Goal: Contribute content: Add original content to the website for others to see

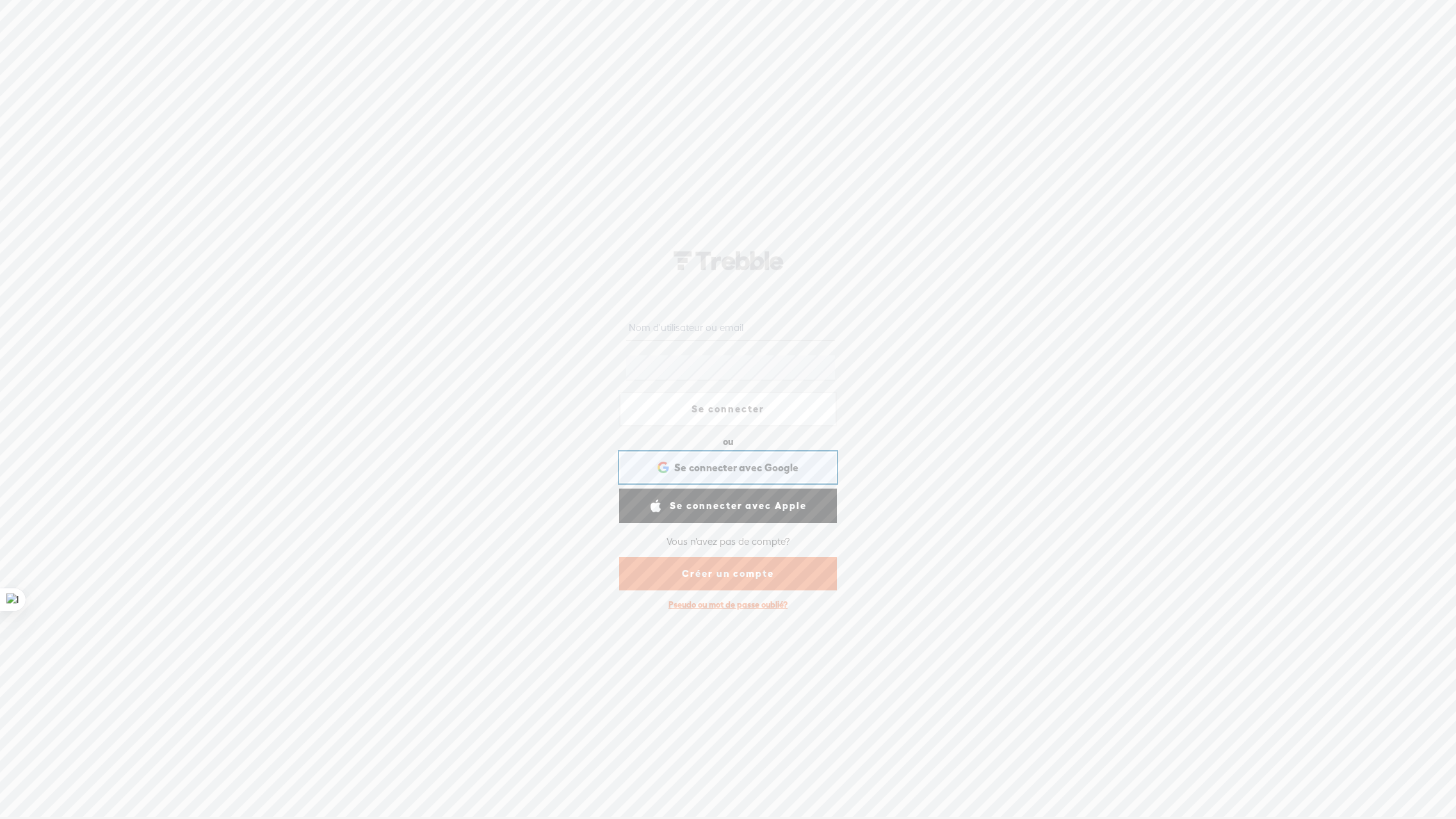
click at [711, 466] on span "Se connecter avec Google" at bounding box center [736, 467] width 124 height 14
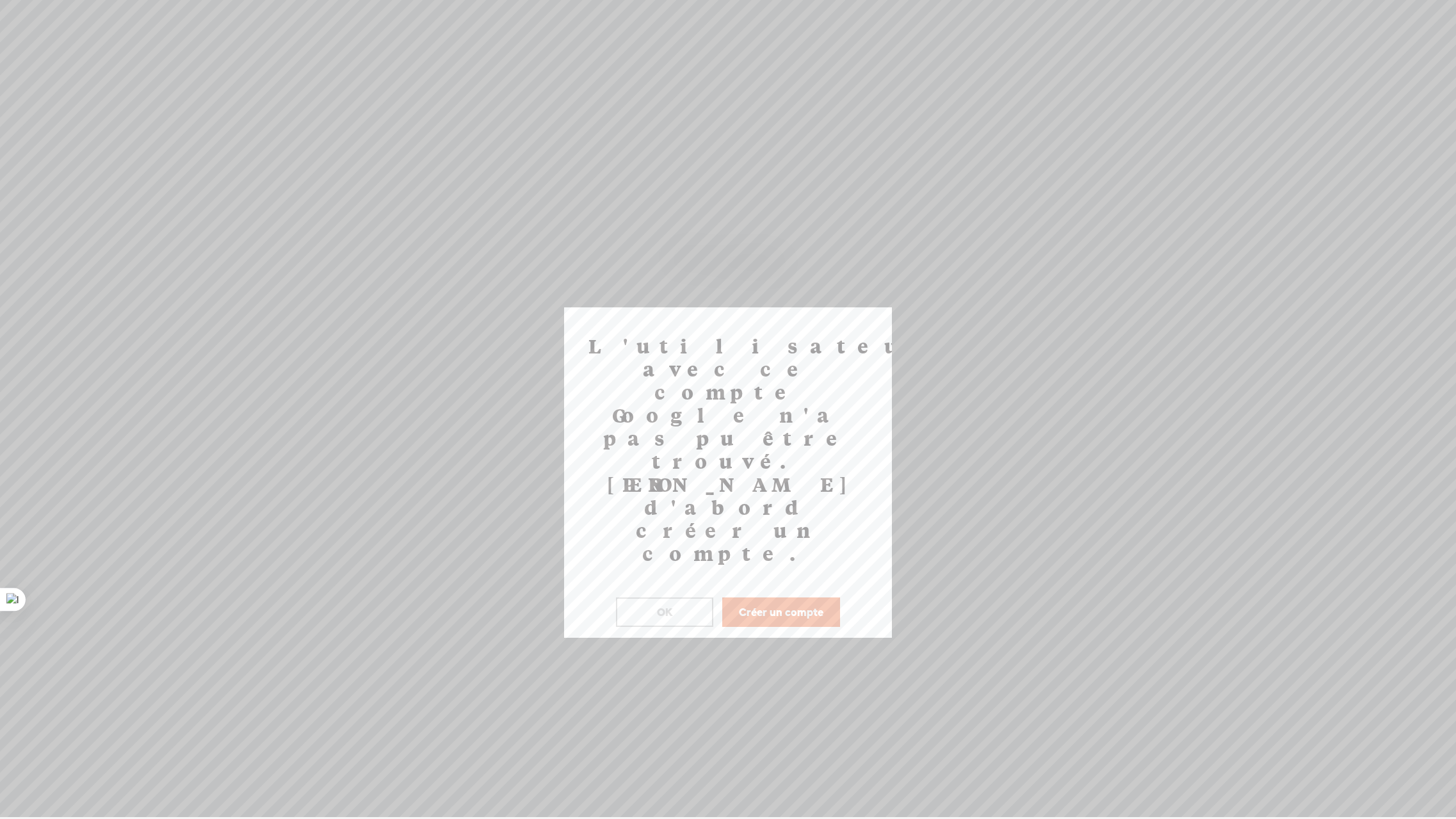
click at [652, 598] on button "OK" at bounding box center [665, 612] width 97 height 30
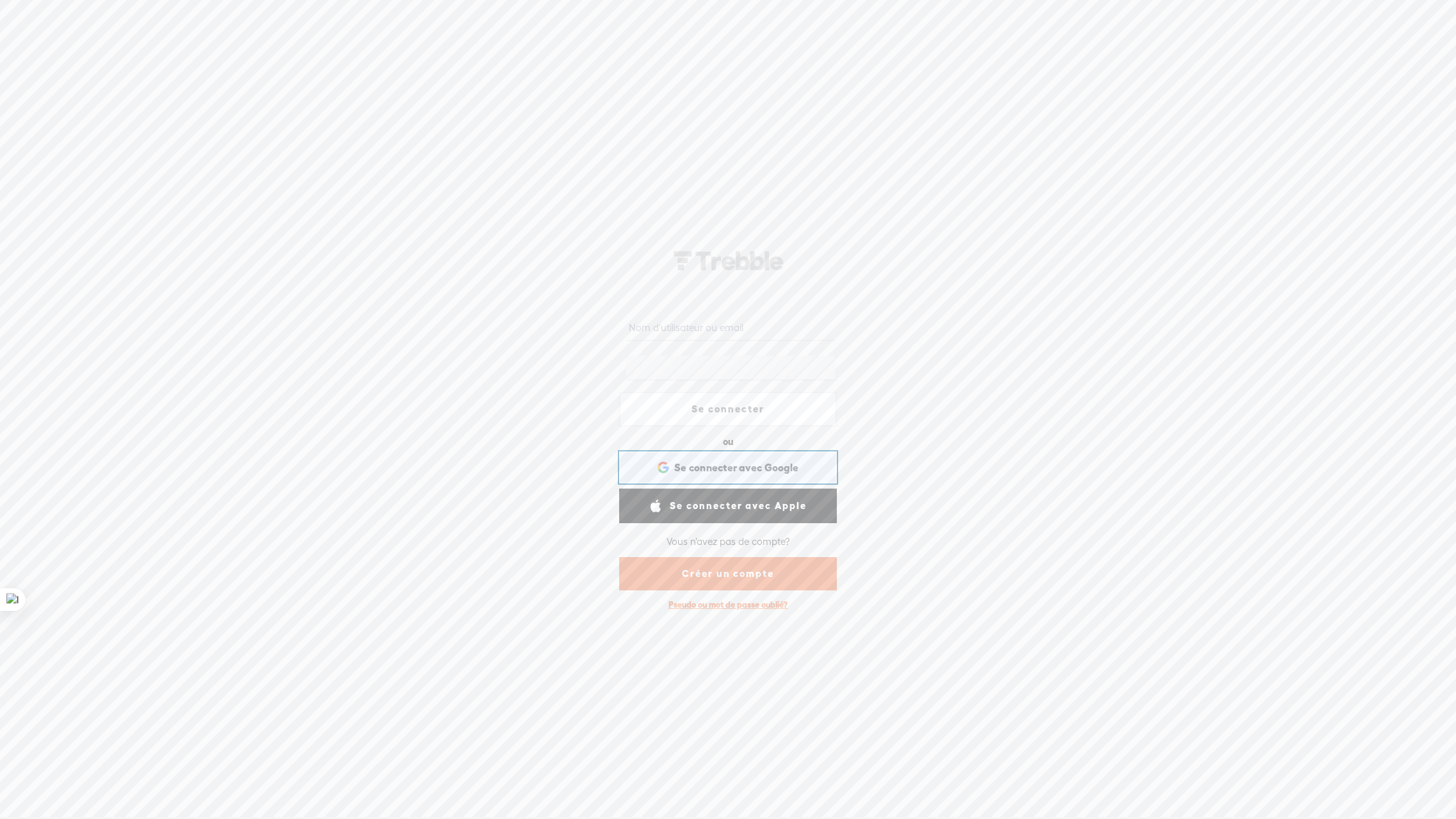
click at [724, 471] on span "Se connecter avec Google" at bounding box center [736, 467] width 124 height 14
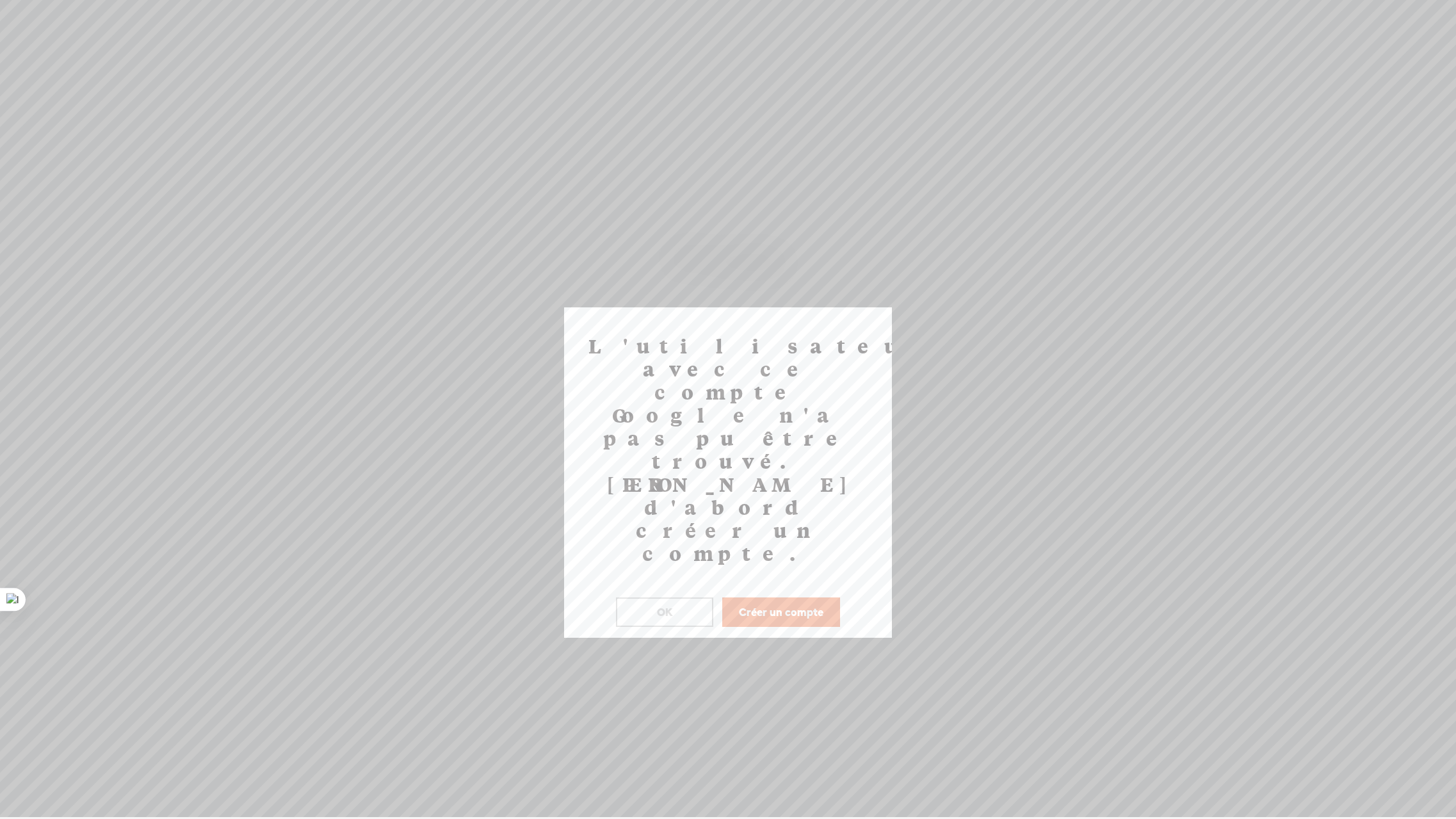
click at [768, 598] on button "Créer un compte" at bounding box center [781, 612] width 118 height 30
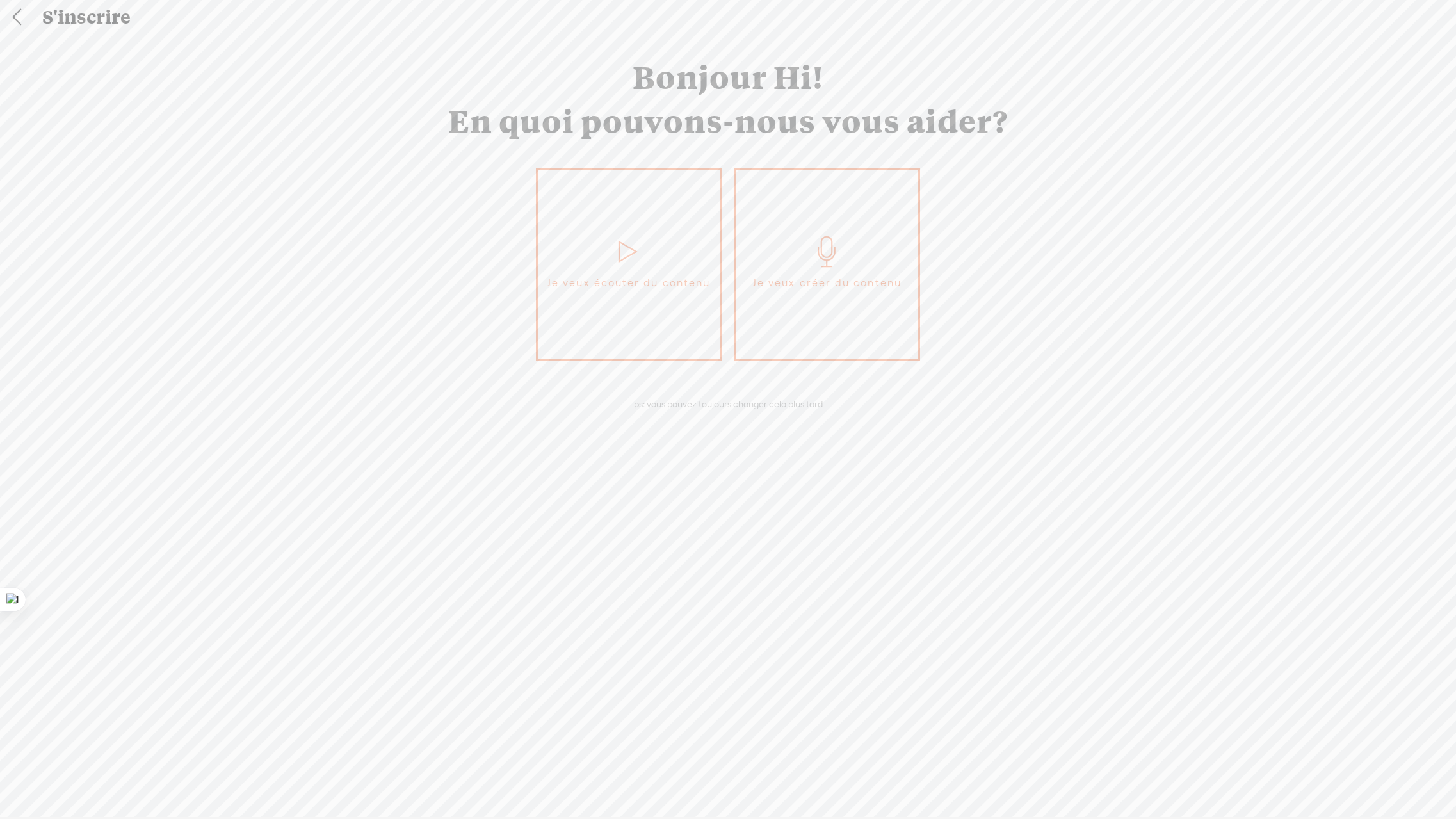
click at [798, 299] on link "Je veux créer du contenu" at bounding box center [827, 265] width 185 height 192
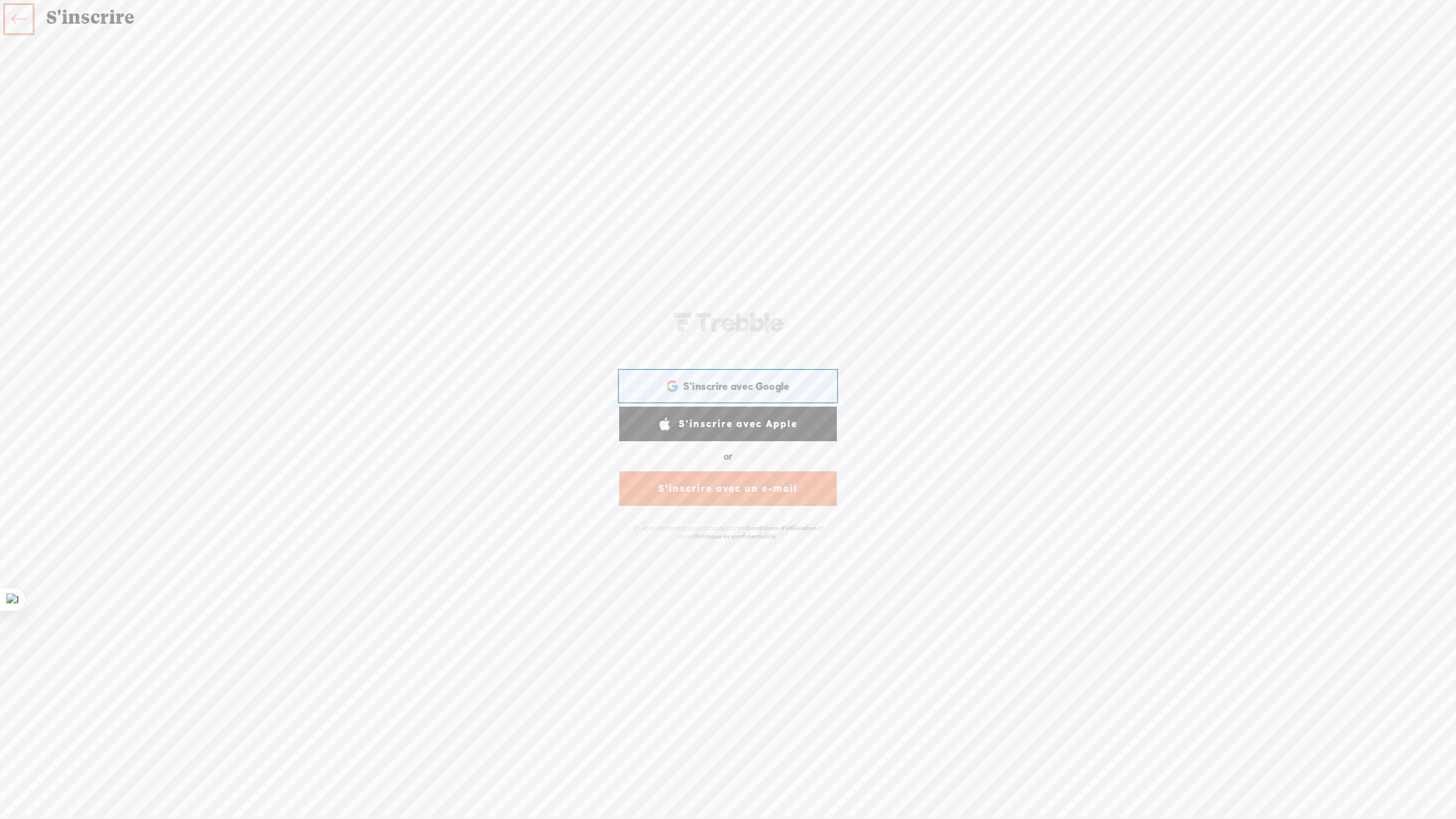
click at [709, 393] on span "S'inscrire avec Google" at bounding box center [737, 386] width 107 height 14
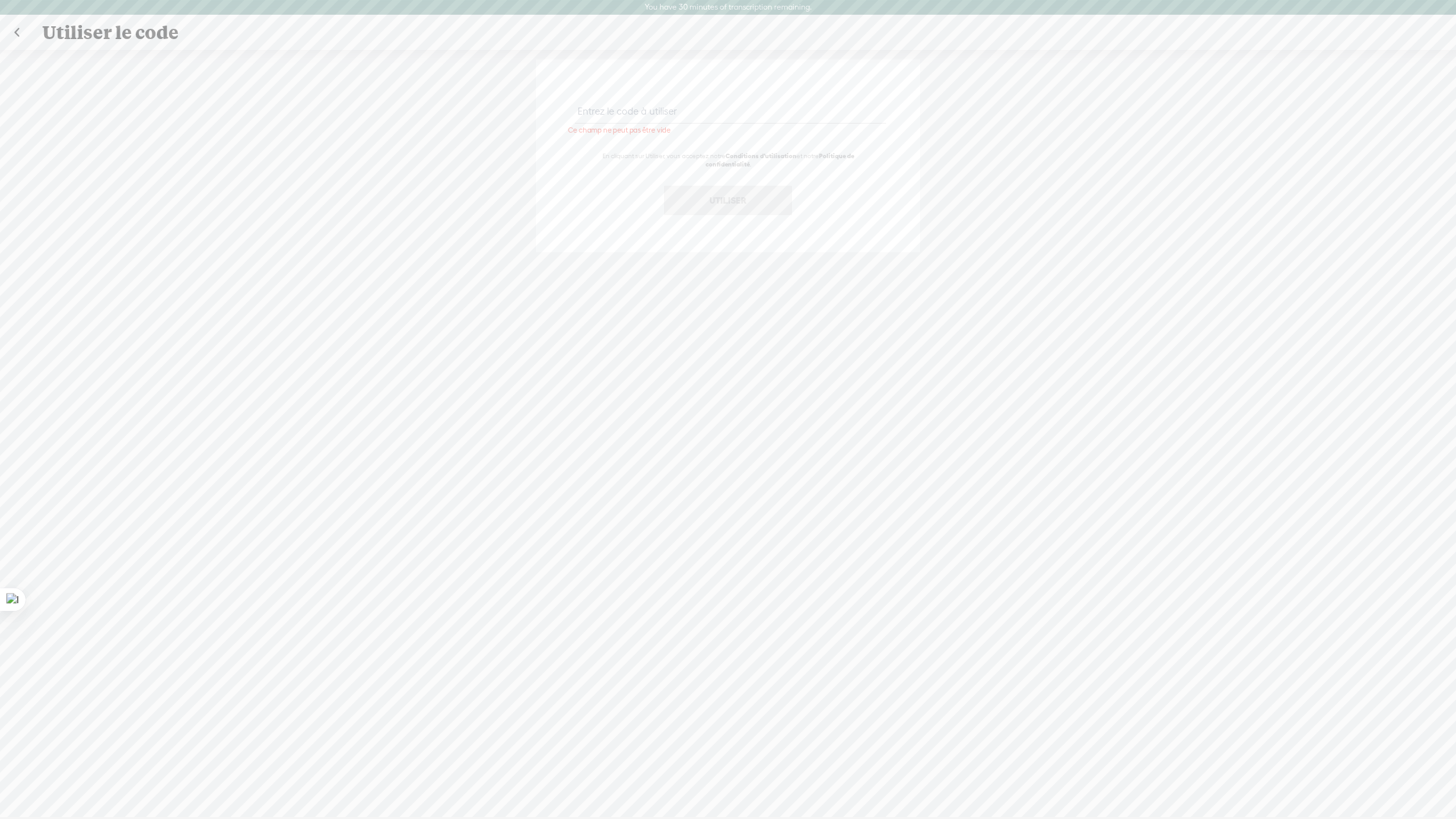
click at [628, 111] on input "text" at bounding box center [730, 111] width 310 height 25
paste input "VMVK-49QY-QBVJ-C2C3-0823"
type input "VMVK-49QY-QBVJ-C2C3-0823"
click at [744, 202] on button "Utiliser" at bounding box center [728, 200] width 128 height 30
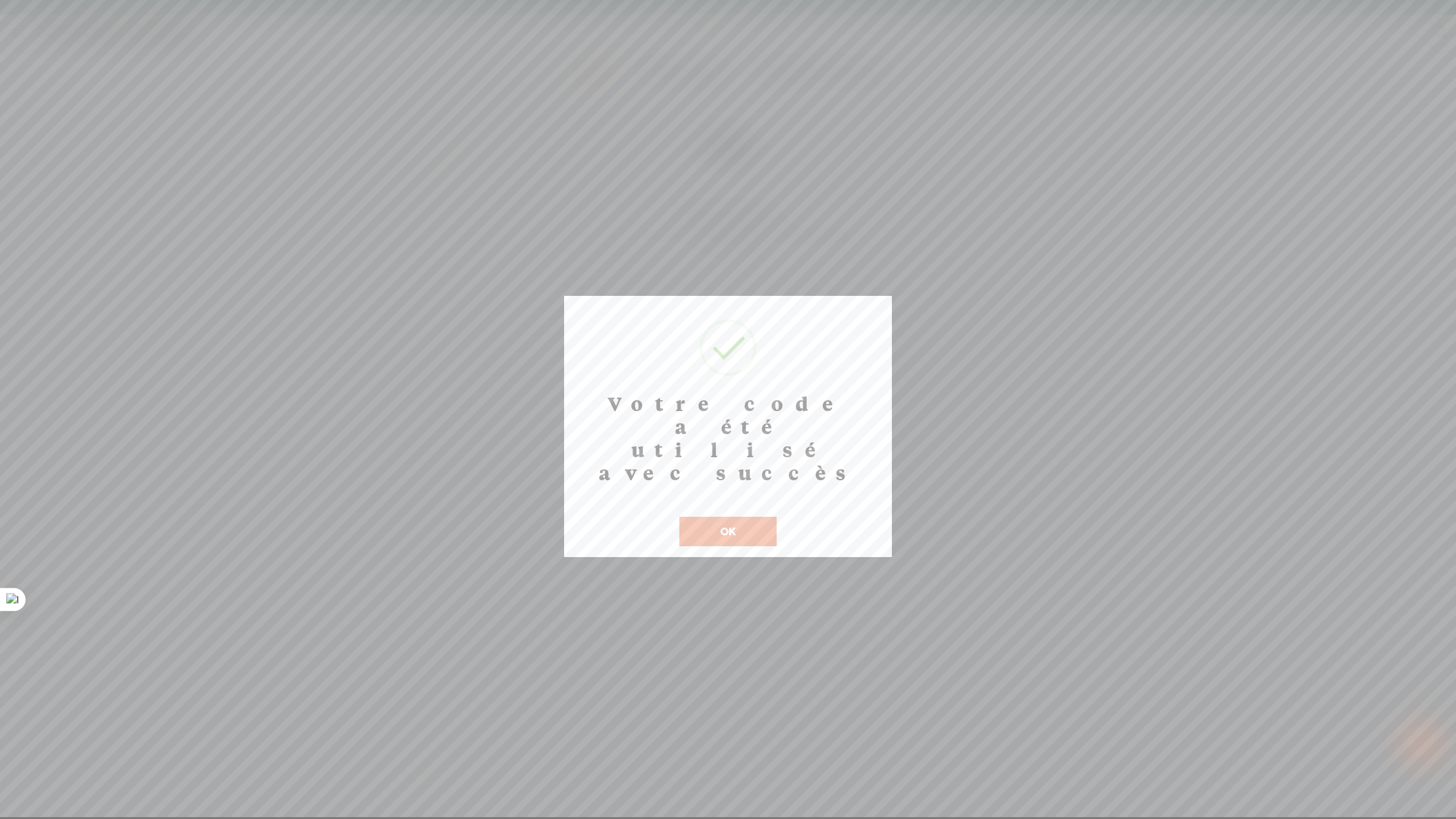
click at [720, 517] on button "OK" at bounding box center [728, 532] width 97 height 30
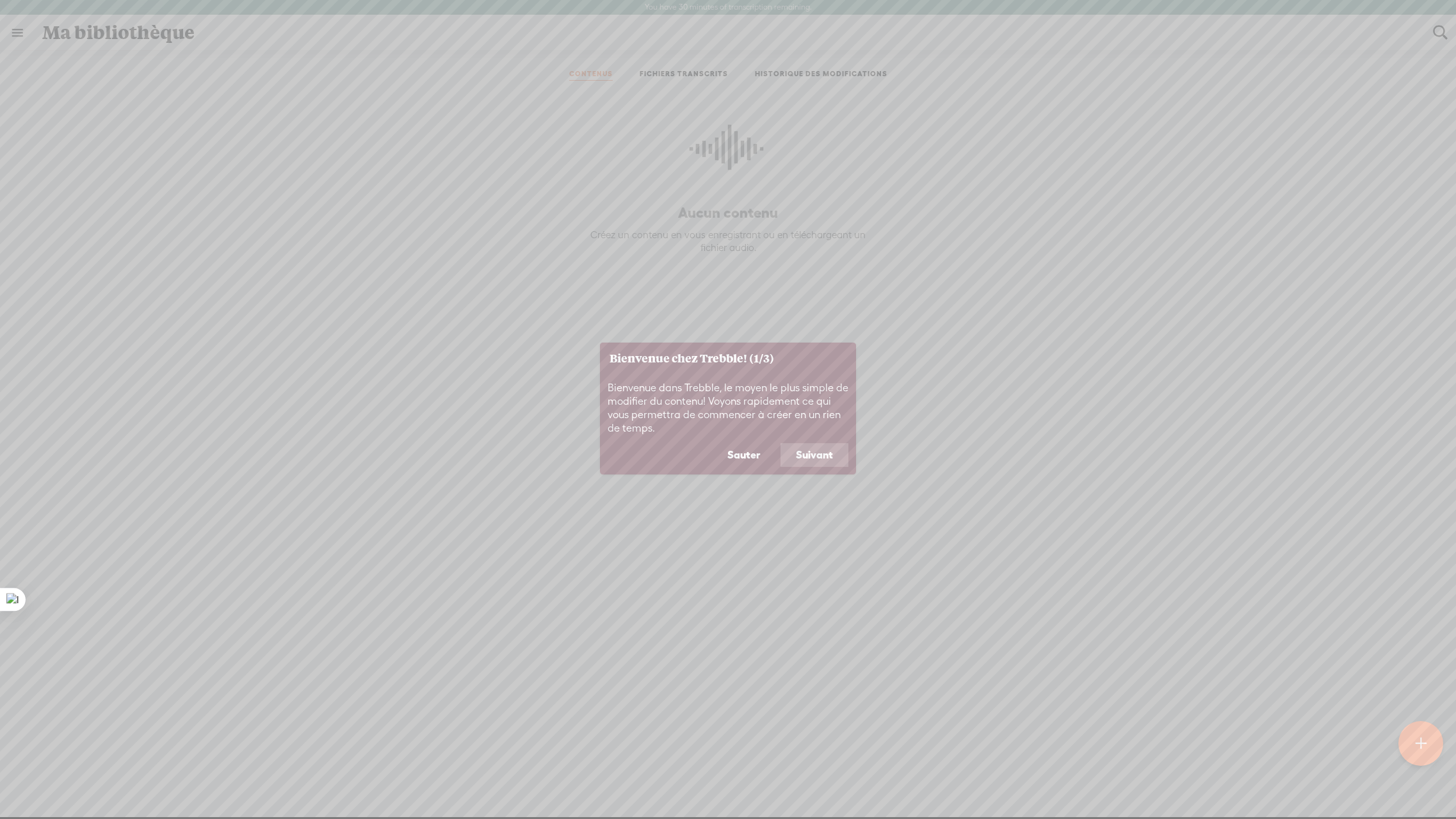
click at [806, 458] on button "Suivant" at bounding box center [814, 455] width 68 height 24
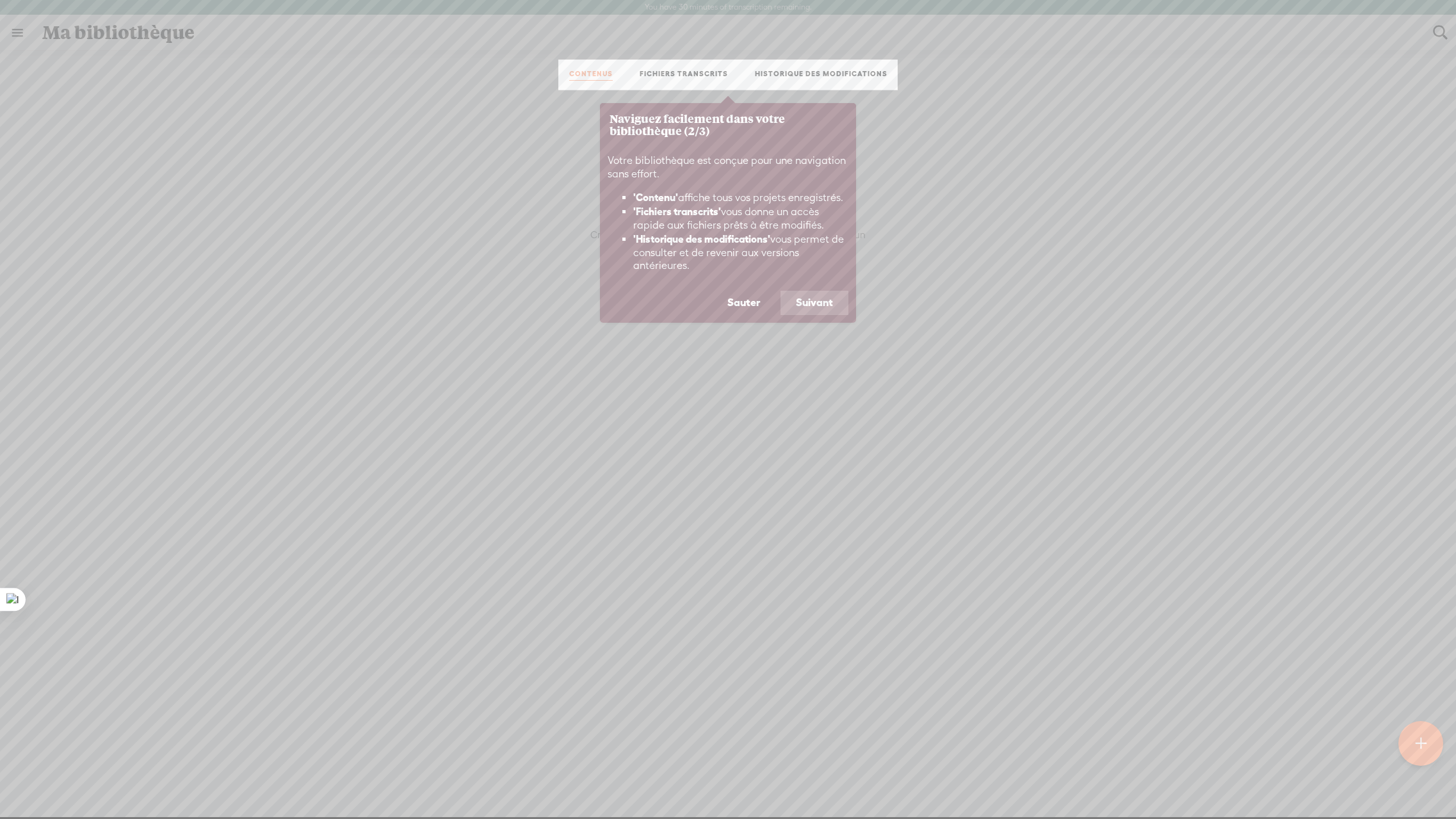
click at [813, 308] on button "Suivant" at bounding box center [814, 303] width 68 height 24
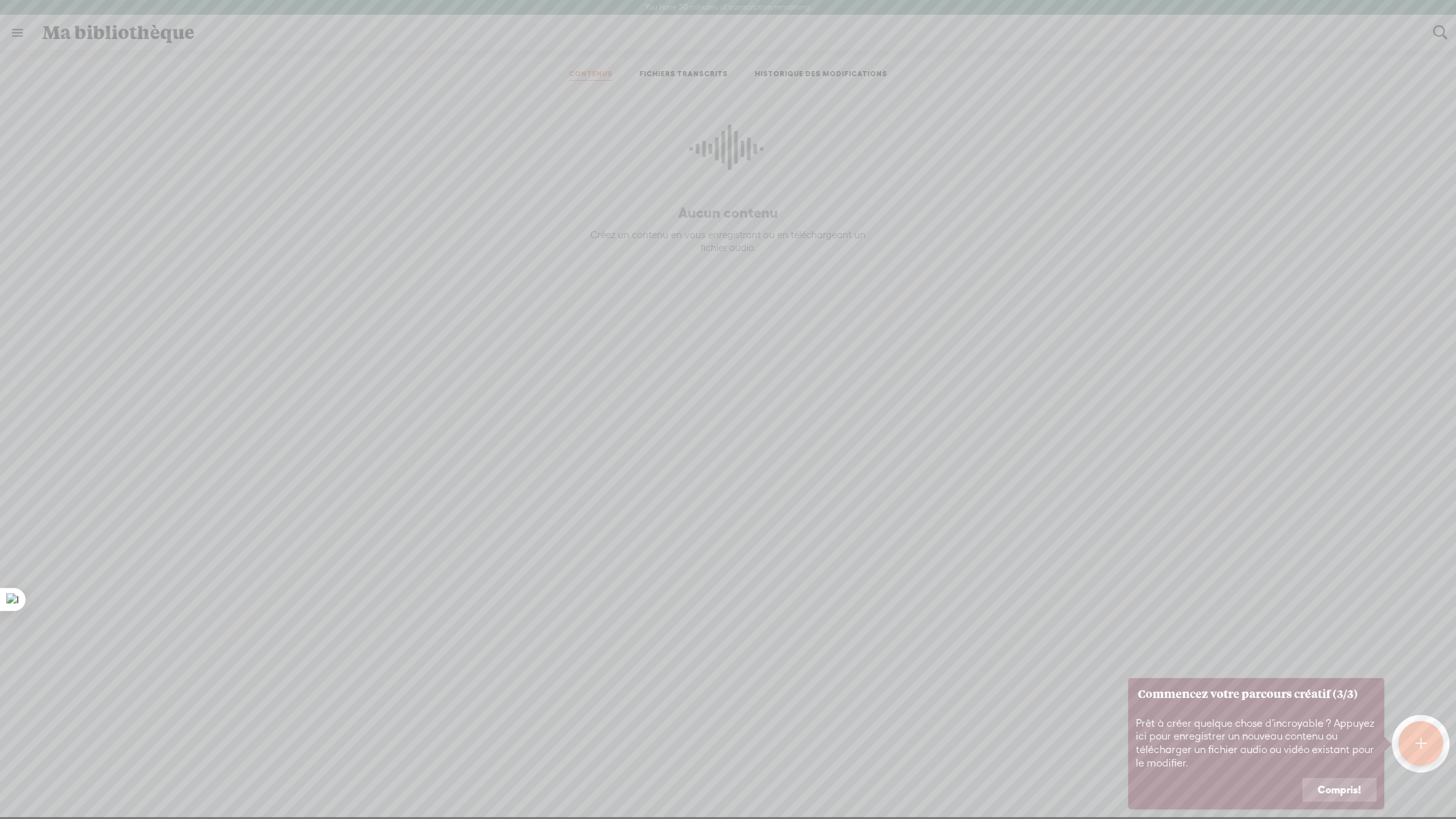
click at [1336, 791] on button "Compris!" at bounding box center [1339, 790] width 74 height 24
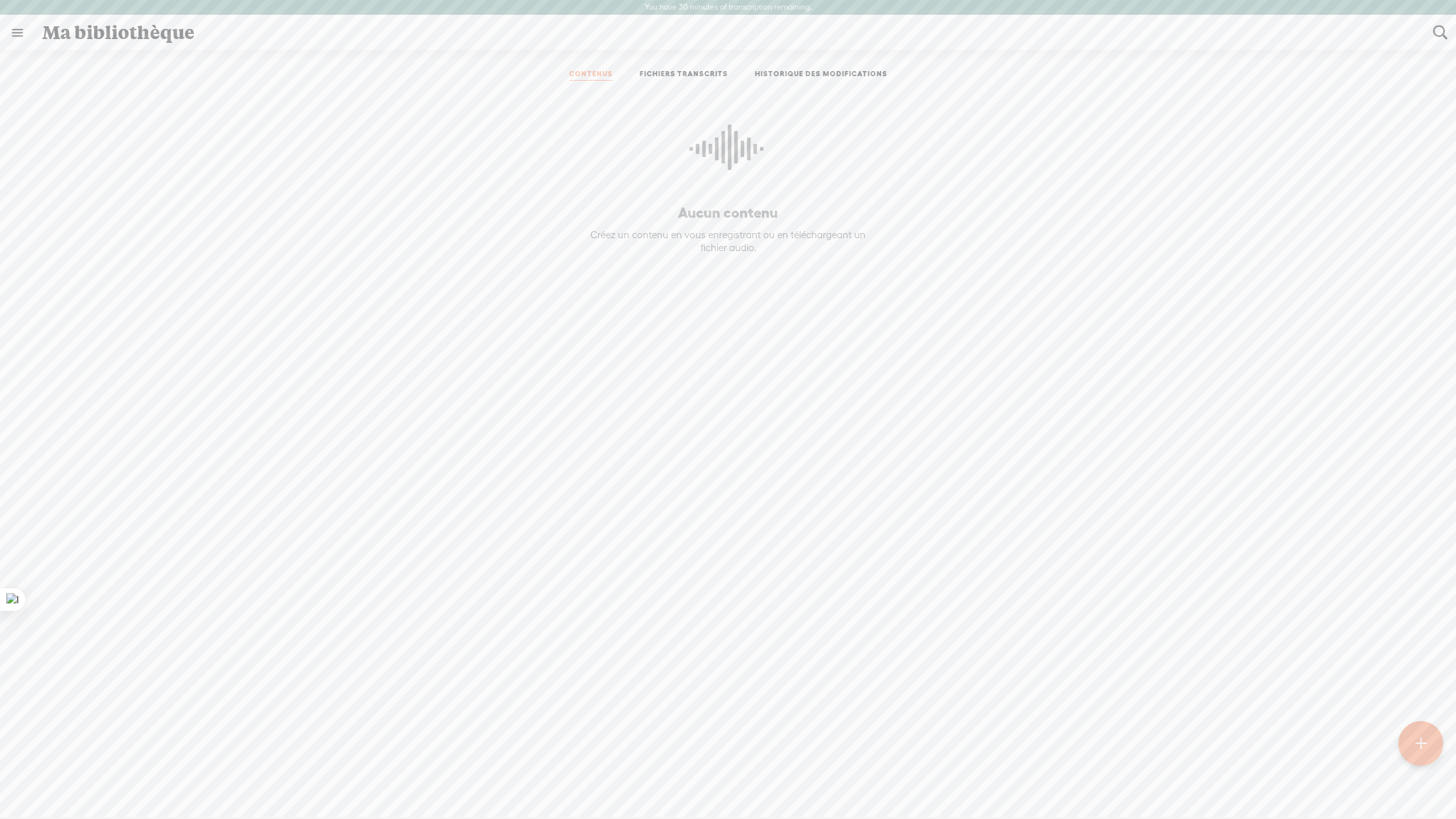
click at [1423, 746] on t at bounding box center [1421, 744] width 11 height 28
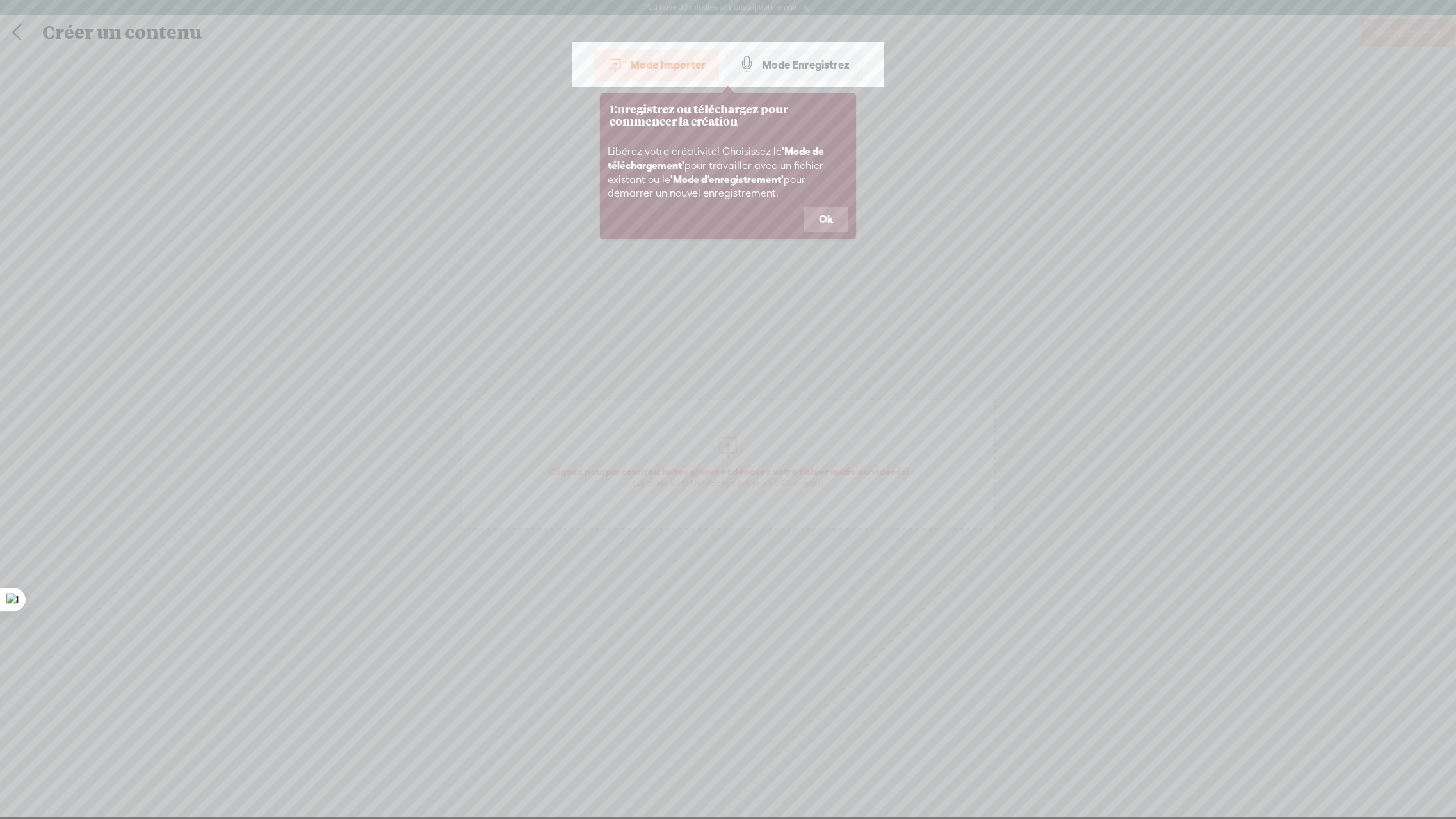
click at [657, 65] on div "Mode Importer" at bounding box center [656, 65] width 126 height 32
click at [826, 218] on button "Ok" at bounding box center [826, 220] width 45 height 24
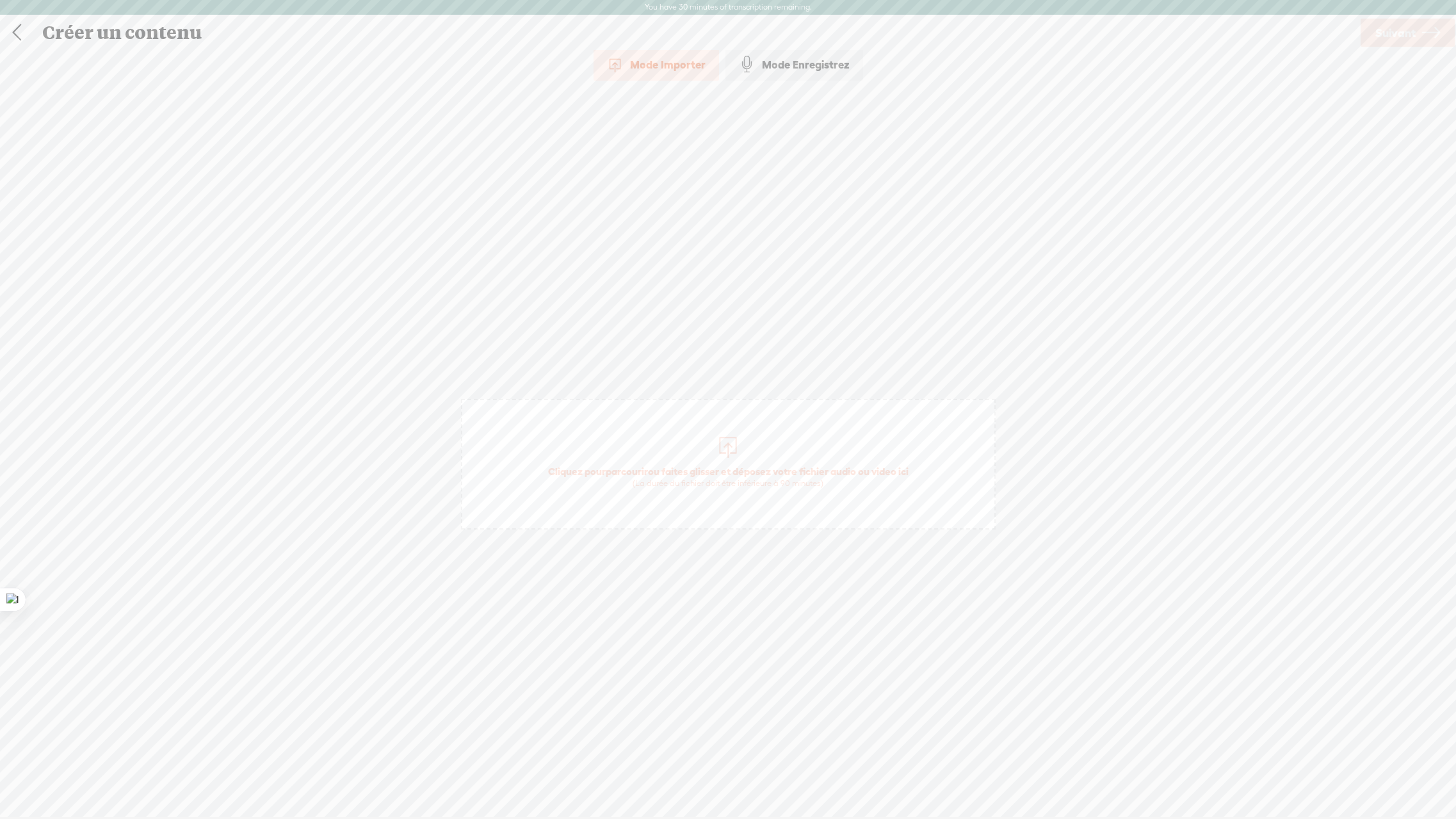
click at [640, 64] on div "Mode Importer" at bounding box center [656, 65] width 126 height 32
click at [732, 462] on span "Cliquez pour parcourir ou faites glisser et déposez votre fichier audio ou vide…" at bounding box center [728, 476] width 373 height 37
